Goal: Understand process/instructions: Learn how to perform a task or action

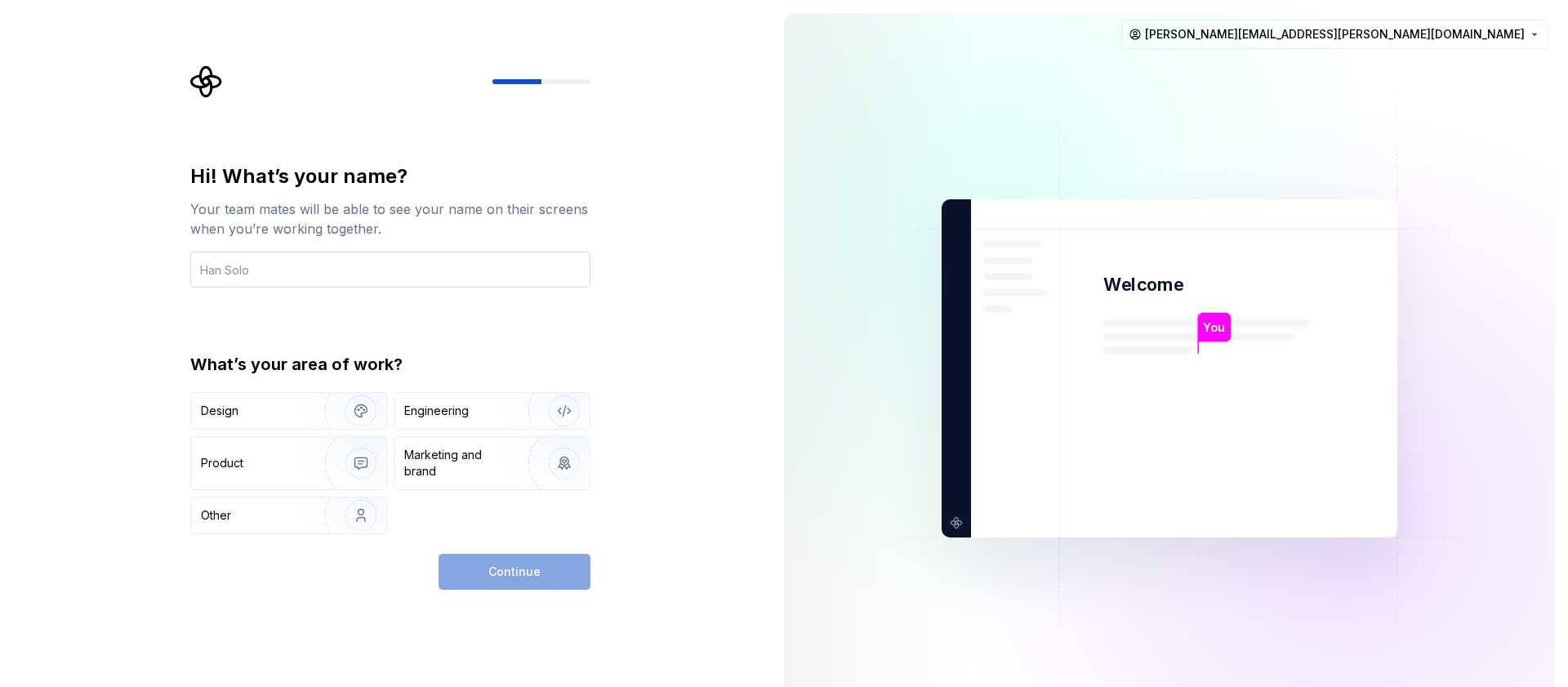
click at [469, 278] on input "text" at bounding box center [390, 269] width 400 height 36
type input "[PERSON_NAME]"
click at [442, 409] on div "Engineering" at bounding box center [436, 411] width 65 height 16
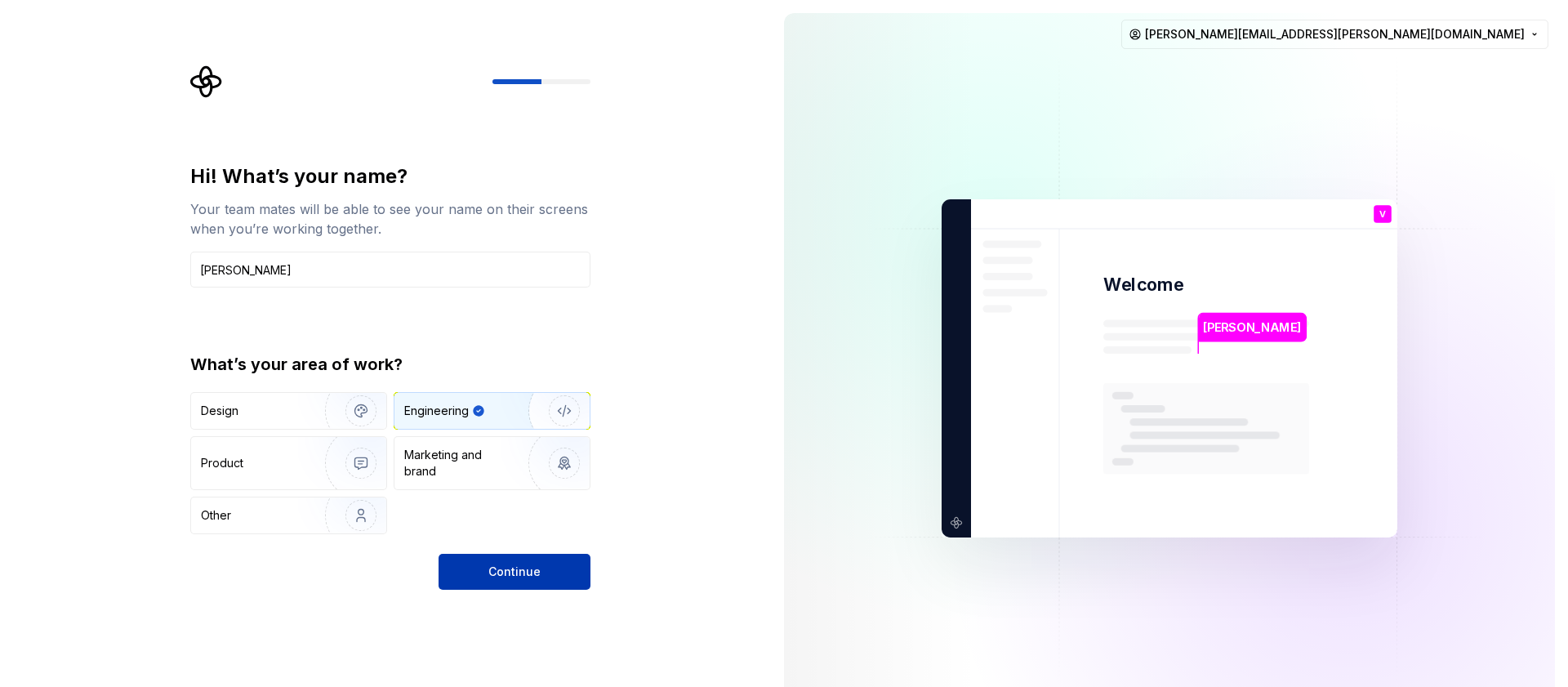
click at [527, 588] on button "Continue" at bounding box center [515, 572] width 152 height 36
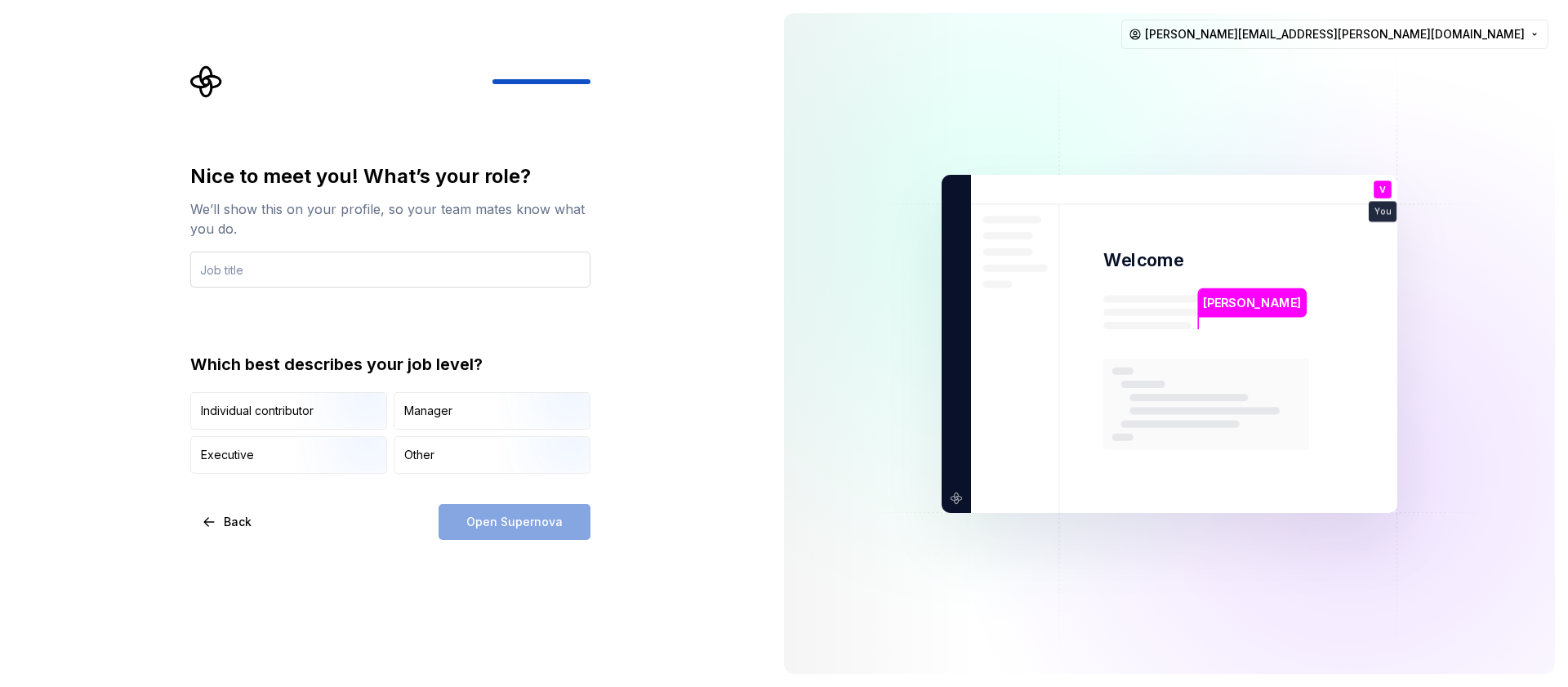
click at [379, 278] on input "text" at bounding box center [390, 269] width 400 height 36
type input "E"
type input "Sr. Engineering Manager"
click at [501, 531] on div "Open Supernova" at bounding box center [515, 522] width 152 height 36
click at [476, 417] on div "Manager" at bounding box center [492, 411] width 195 height 36
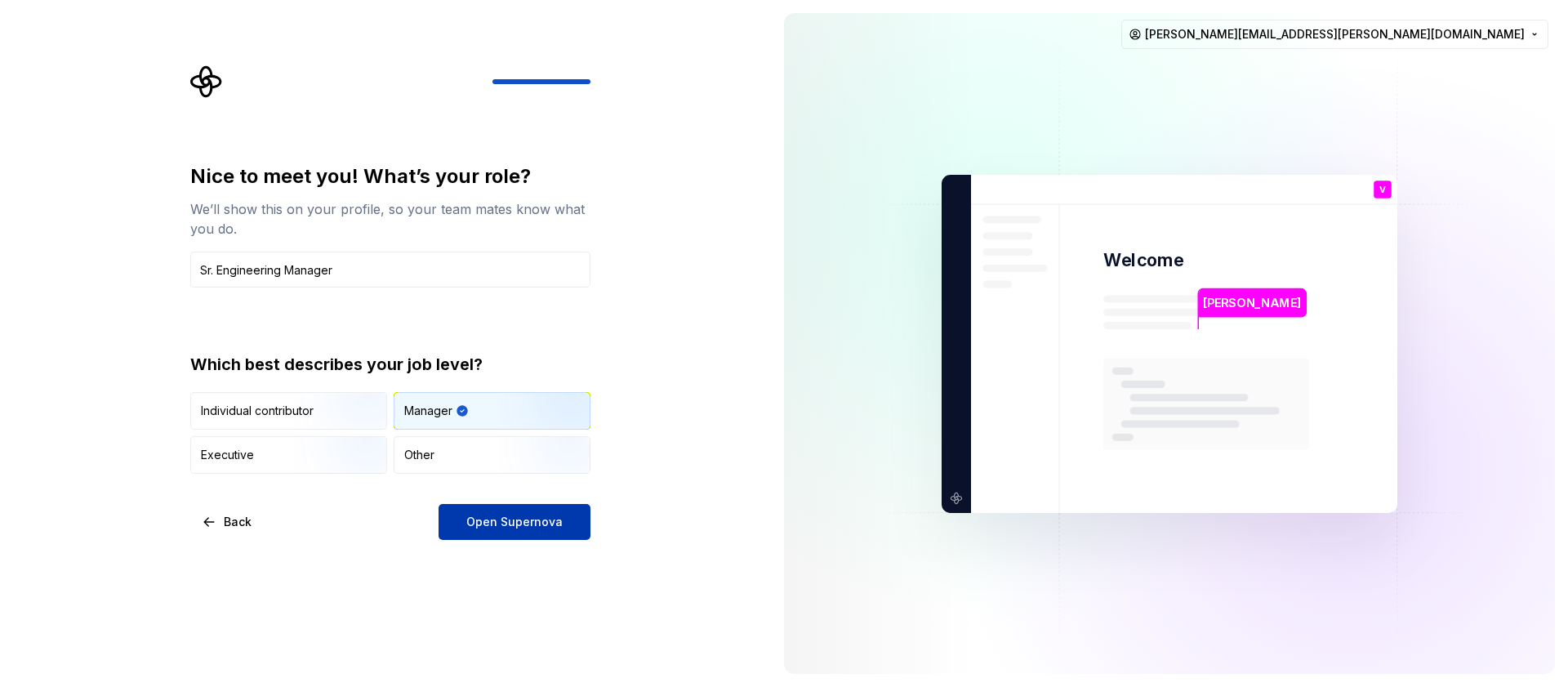
click at [499, 507] on button "Open Supernova" at bounding box center [515, 522] width 152 height 36
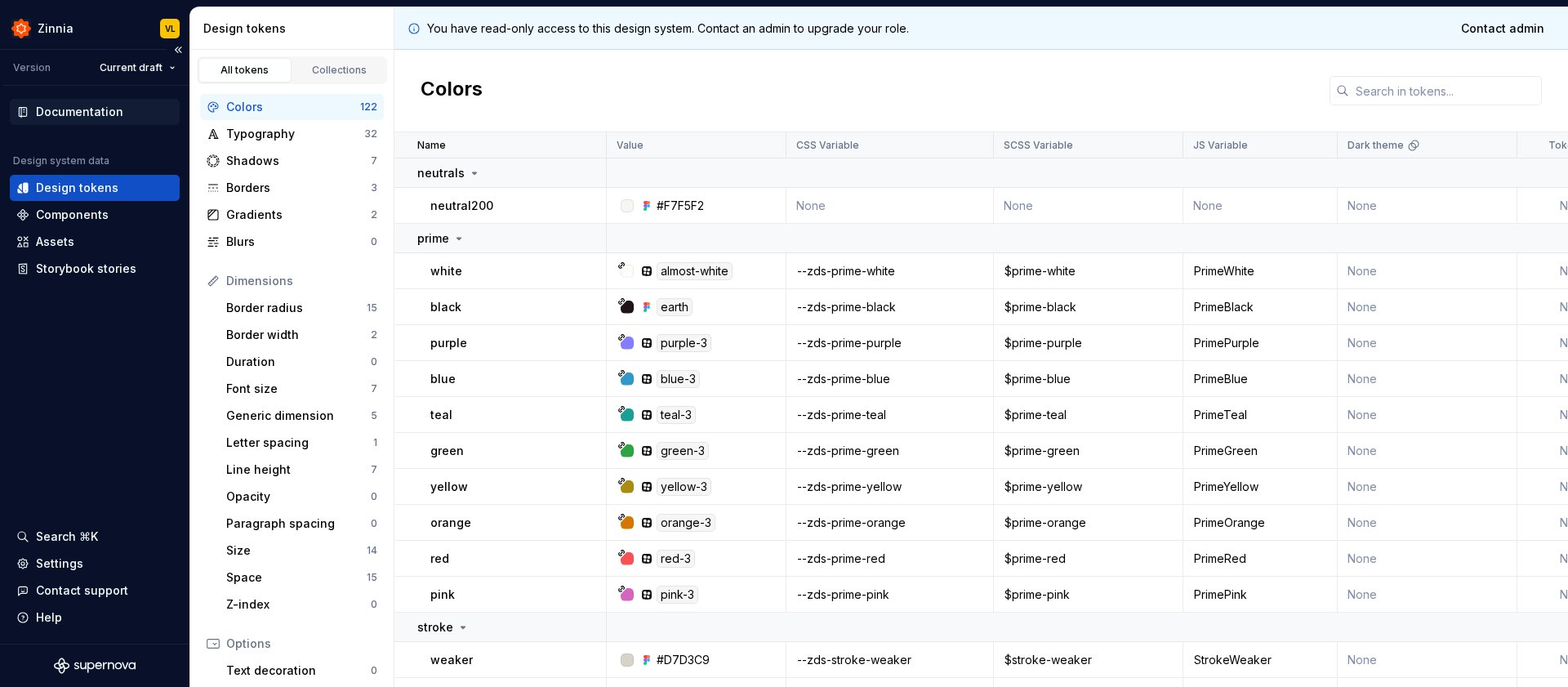
click at [84, 110] on div "Documentation" at bounding box center [79, 112] width 88 height 16
click at [79, 114] on div "Documentation" at bounding box center [79, 112] width 88 height 16
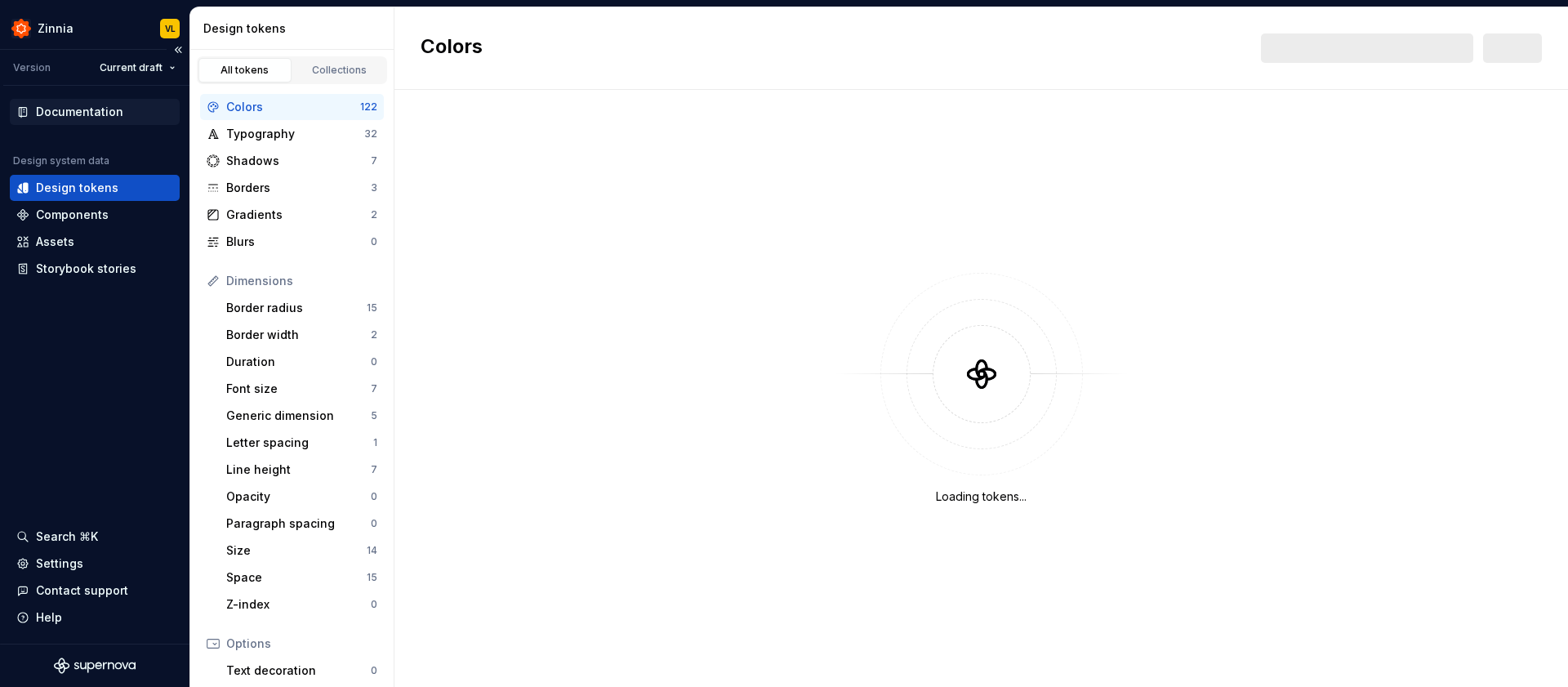
click at [64, 111] on div "Documentation" at bounding box center [79, 112] width 88 height 16
